Goal: Check status: Check status

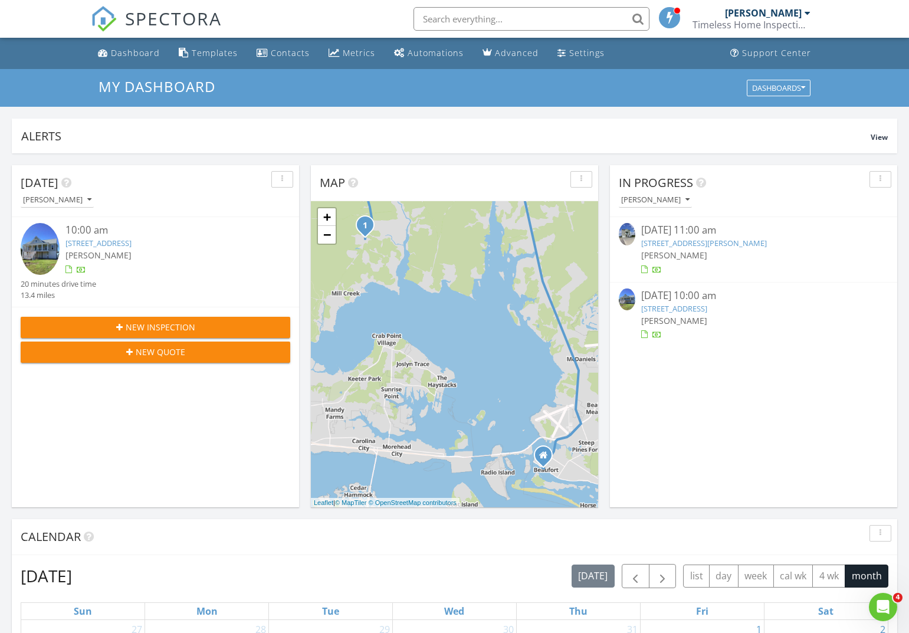
click at [153, 22] on span "SPECTORA" at bounding box center [173, 18] width 97 height 25
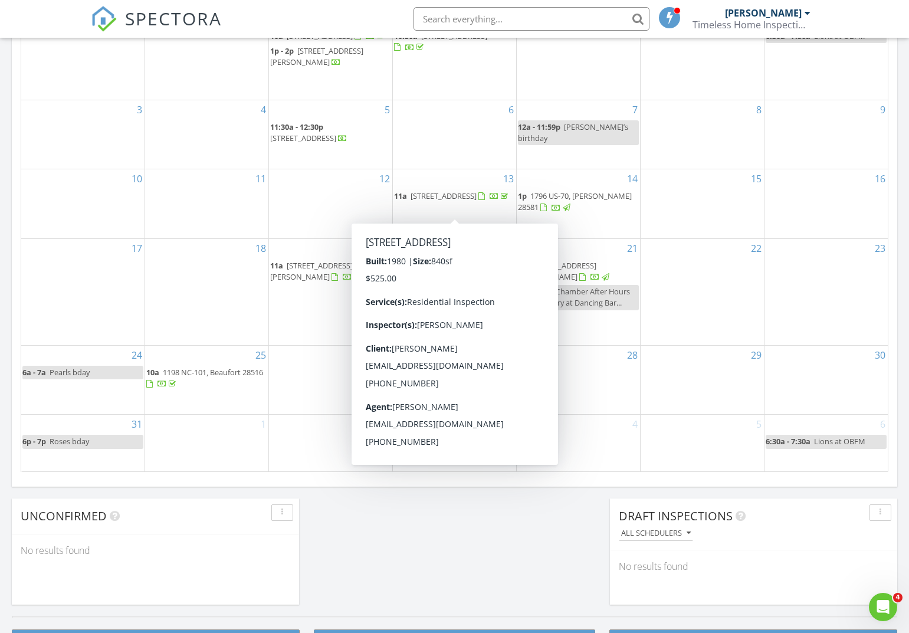
scroll to position [611, 0]
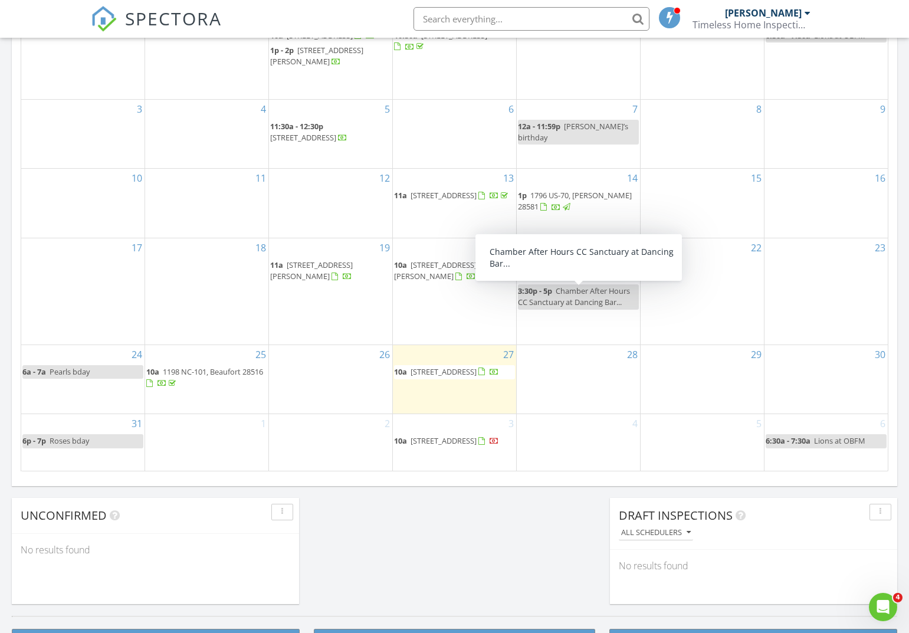
drag, startPoint x: 408, startPoint y: 559, endPoint x: 409, endPoint y: 544, distance: 15.3
click at [408, 559] on div "Today J.W. Parker 10:00 am 4856 Mill Creek Rd, Newport, NC 28570 J.W. Parker 20…" at bounding box center [454, 79] width 909 height 1074
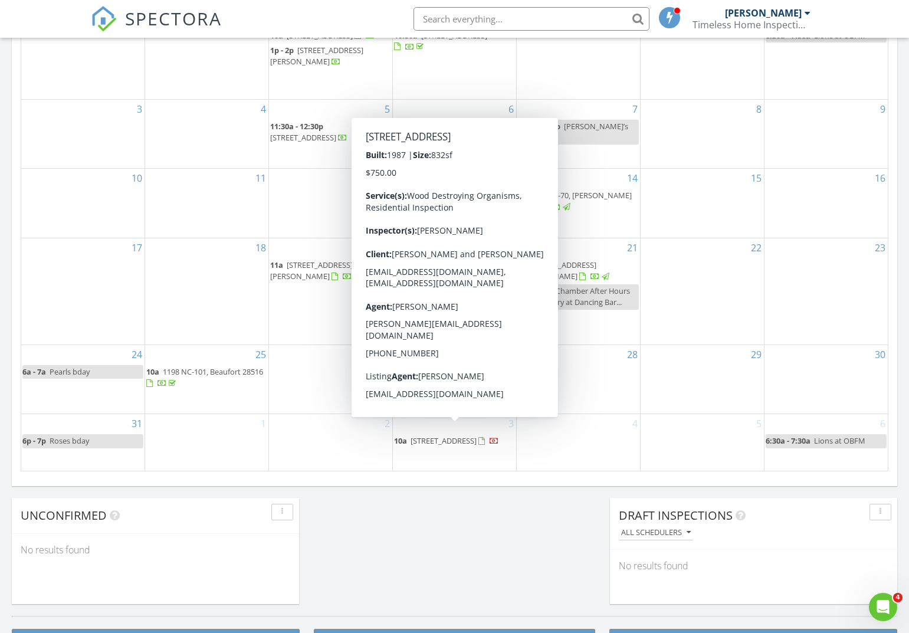
click at [462, 435] on span "[STREET_ADDRESS]" at bounding box center [444, 440] width 66 height 11
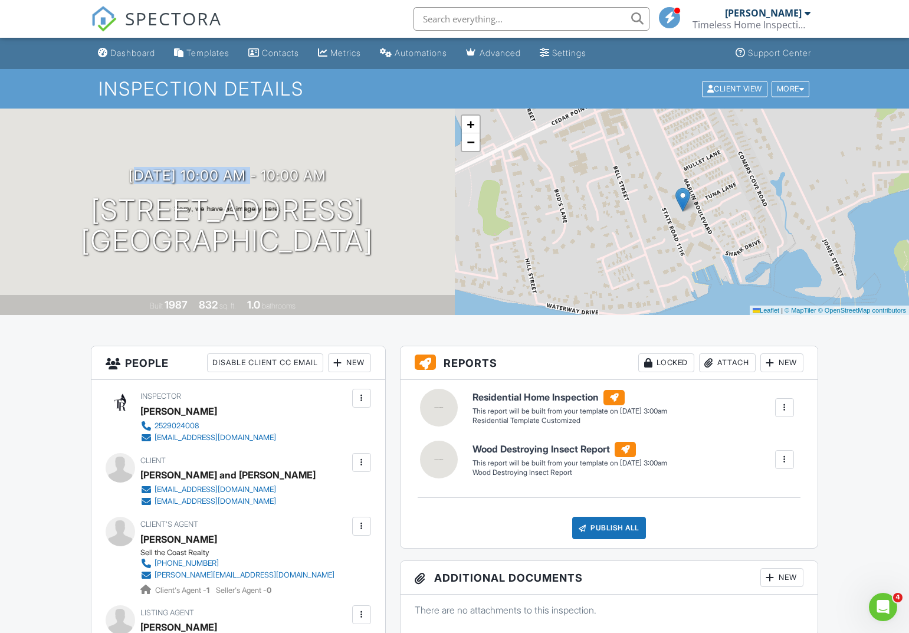
drag, startPoint x: 235, startPoint y: 174, endPoint x: 104, endPoint y: 171, distance: 131.6
click at [104, 171] on div "[DATE] 10:00 am - 10:00 am [STREET_ADDRESS] [GEOGRAPHIC_DATA], [GEOGRAPHIC_DATA…" at bounding box center [227, 212] width 455 height 89
copy h3 "[DATE] 10:00"
click at [162, 19] on span "SPECTORA" at bounding box center [173, 18] width 97 height 25
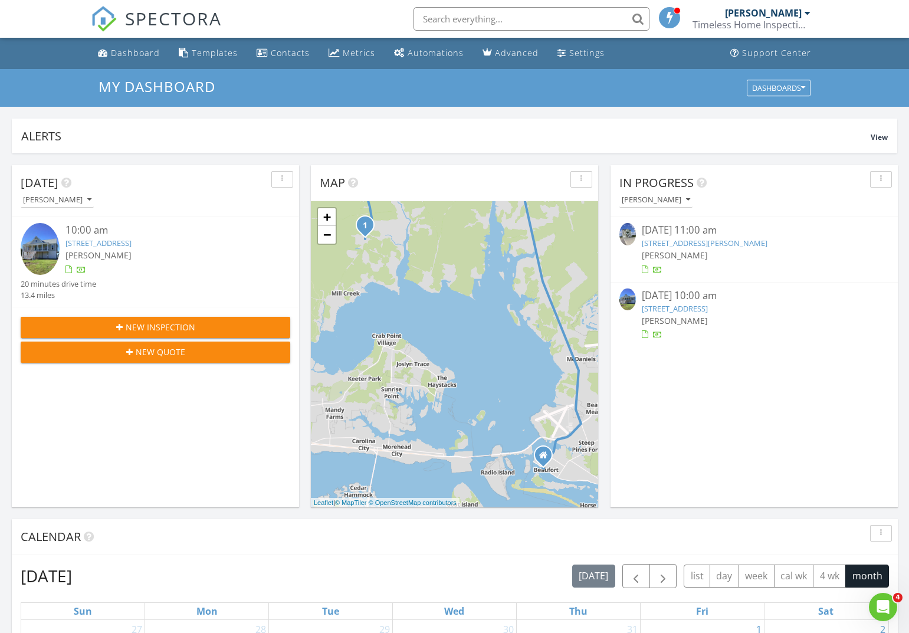
scroll to position [1074, 910]
